Goal: Find specific page/section: Find specific page/section

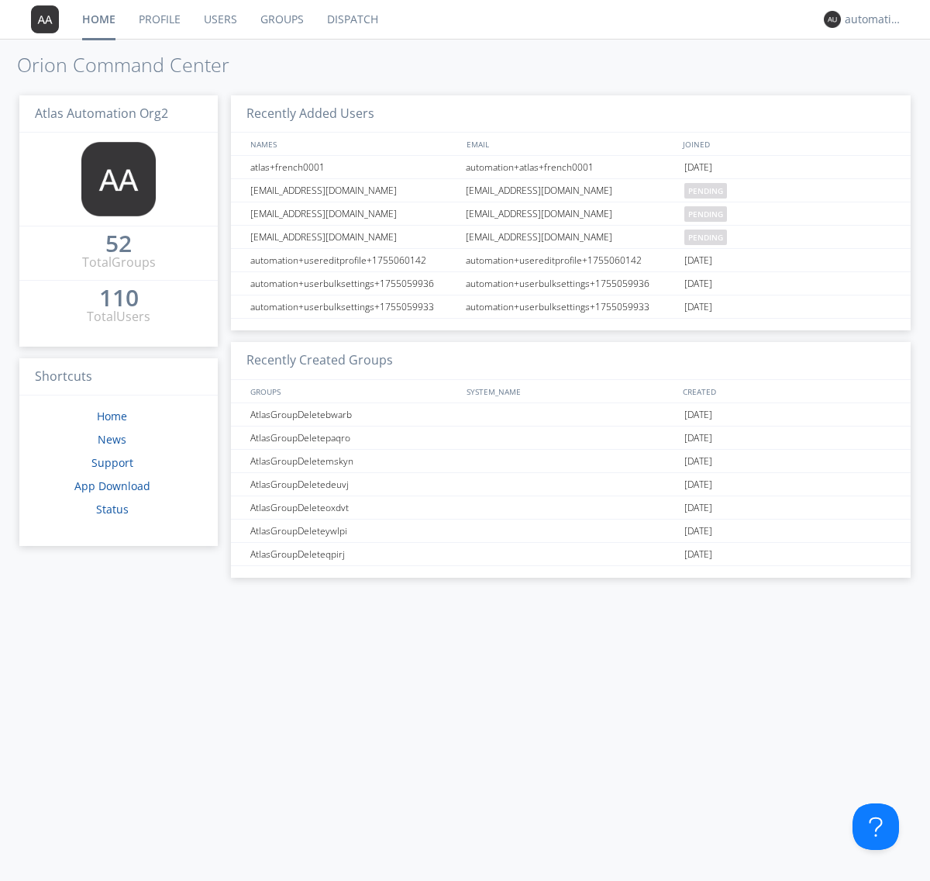
click at [351, 19] on link "Dispatch" at bounding box center [353, 19] width 74 height 39
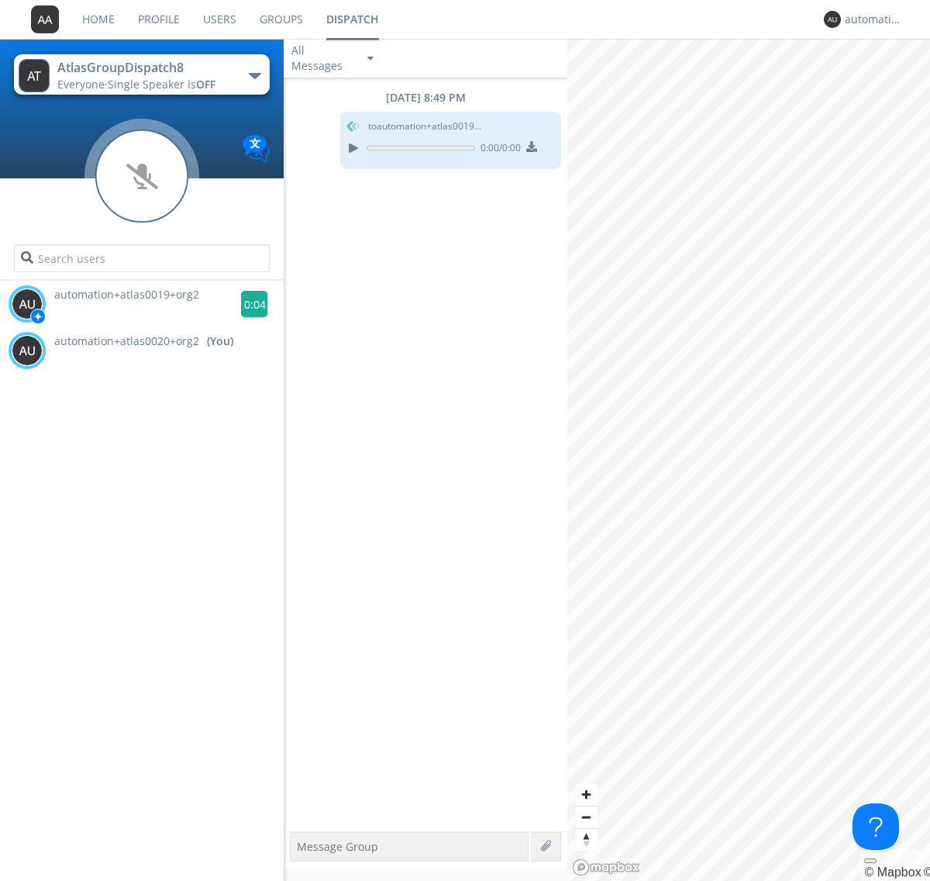
click at [248, 304] on g at bounding box center [254, 304] width 27 height 27
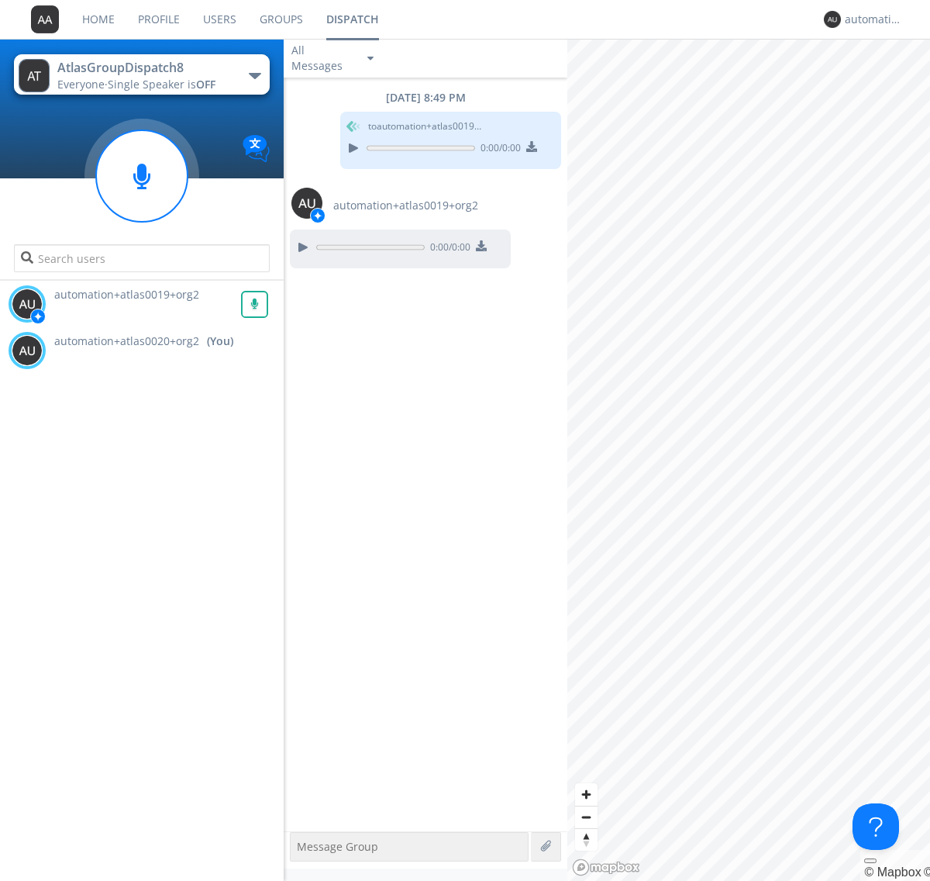
click at [334, 58] on div "All Messages" at bounding box center [323, 58] width 78 height 34
click at [334, 116] on div "Direct Only" at bounding box center [334, 116] width 101 height 26
click at [334, 58] on div "All Messages" at bounding box center [323, 58] width 78 height 34
click at [334, 143] on div "Group Only" at bounding box center [334, 142] width 101 height 26
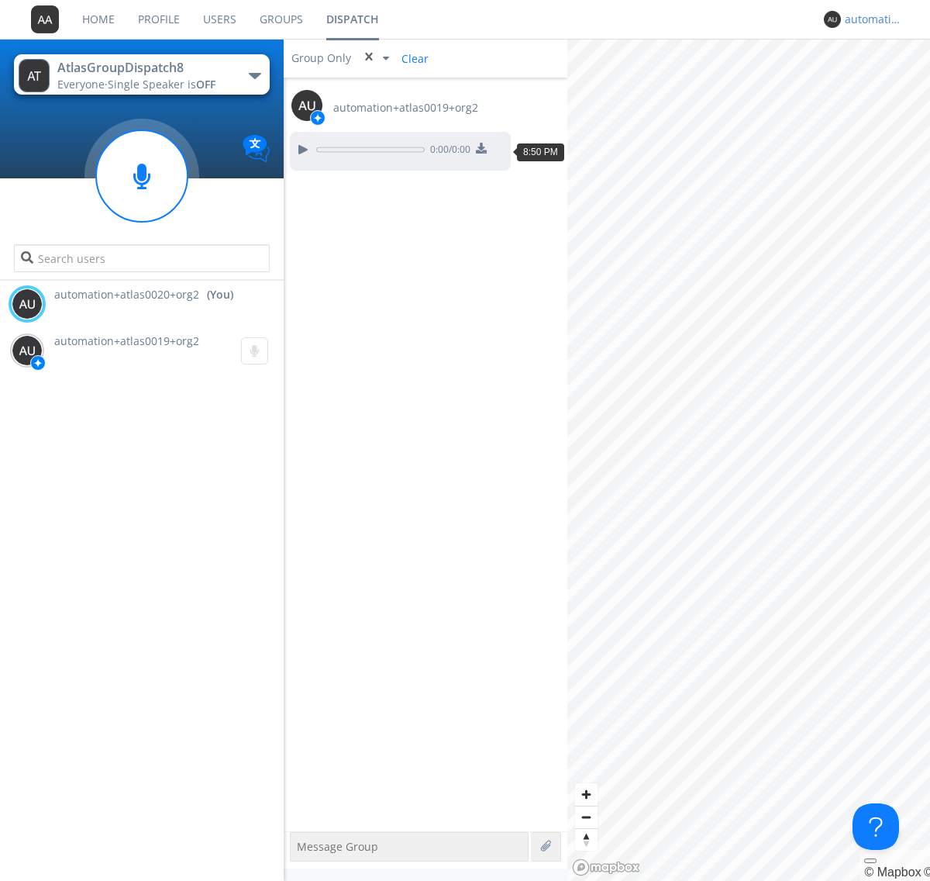
click at [870, 19] on div "automation+atlas0020+org2" at bounding box center [874, 20] width 58 height 16
